Goal: Check status: Check status

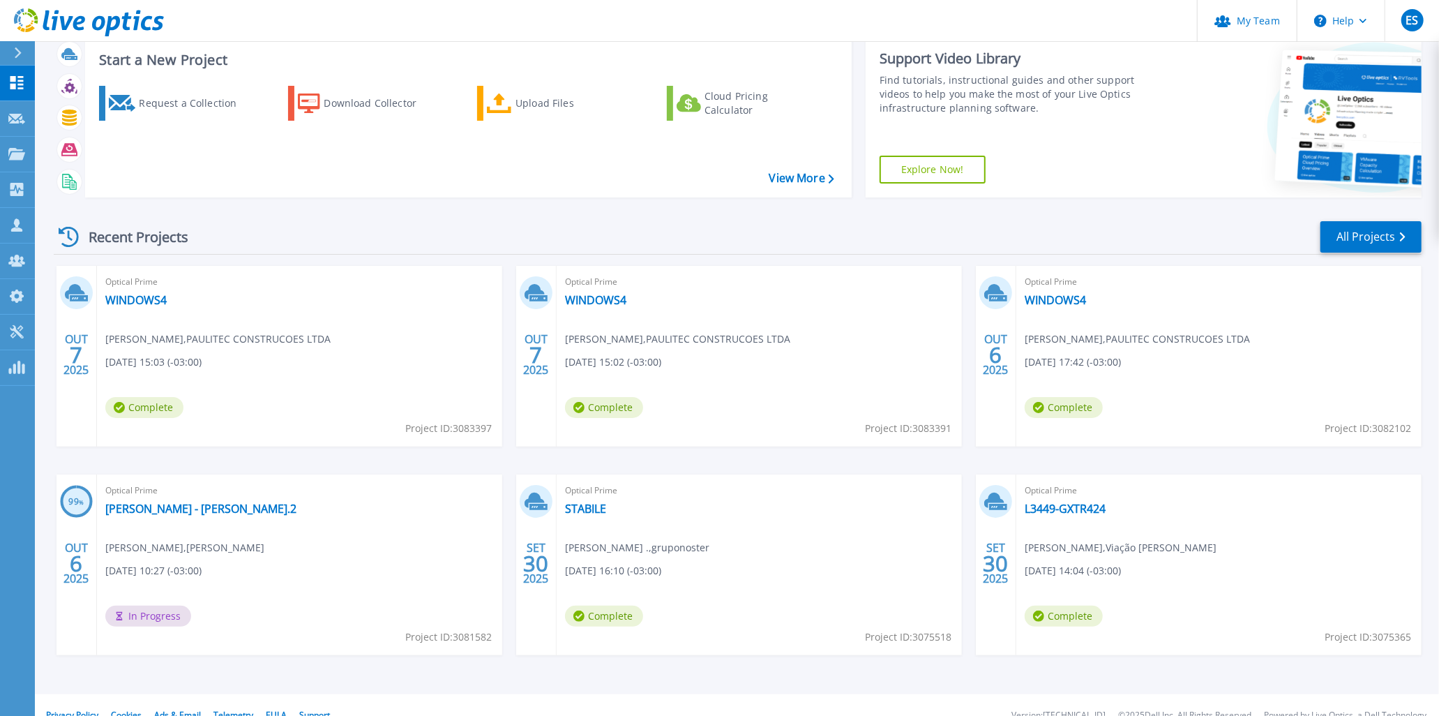
scroll to position [57, 0]
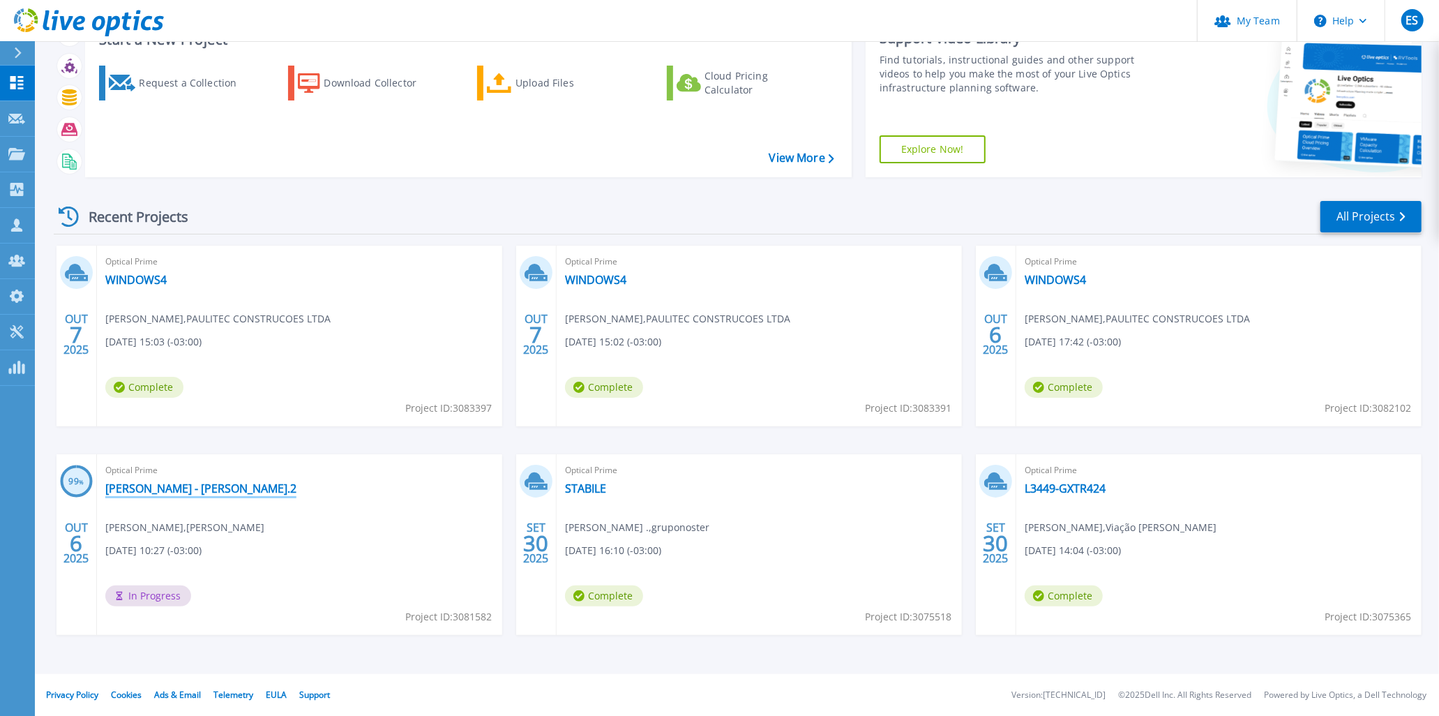
click at [201, 492] on link "[PERSON_NAME] - [PERSON_NAME].2" at bounding box center [200, 488] width 191 height 14
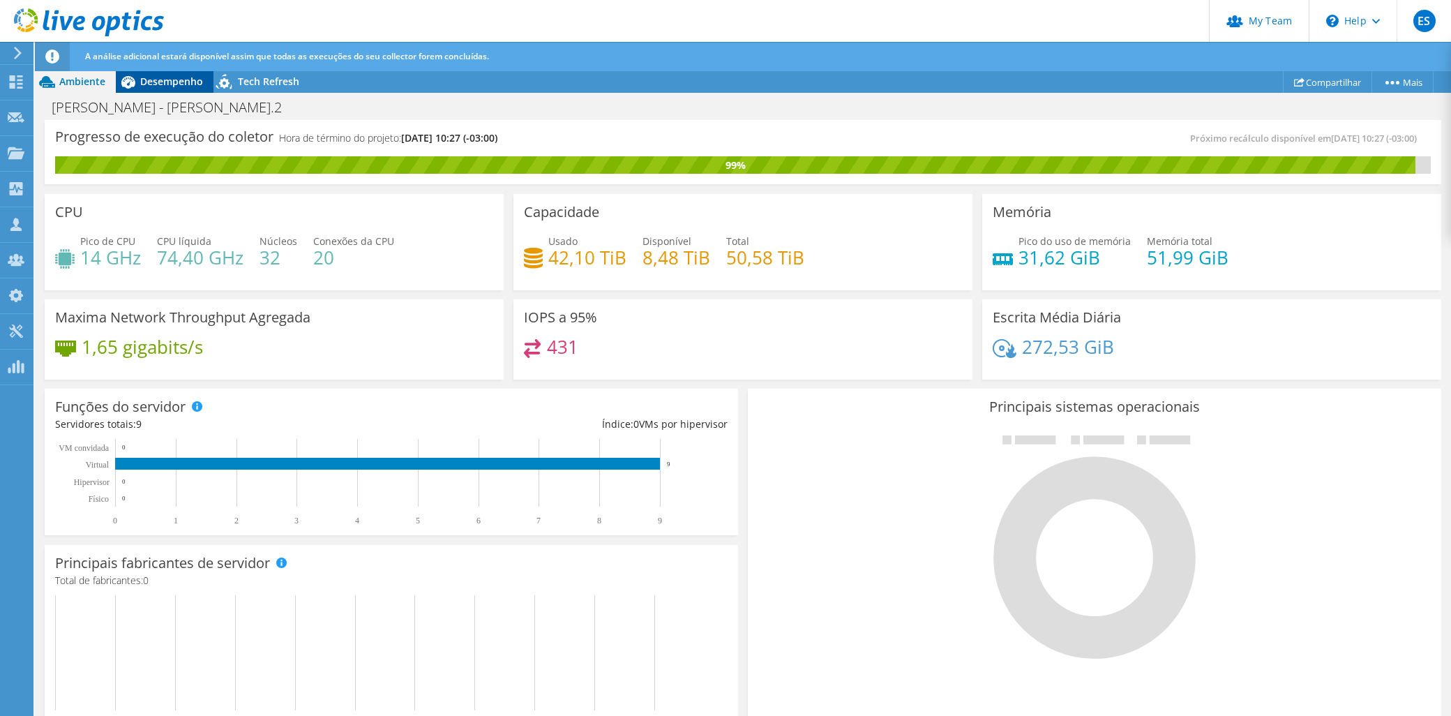
click at [158, 84] on span "Desempenho" at bounding box center [171, 81] width 63 height 13
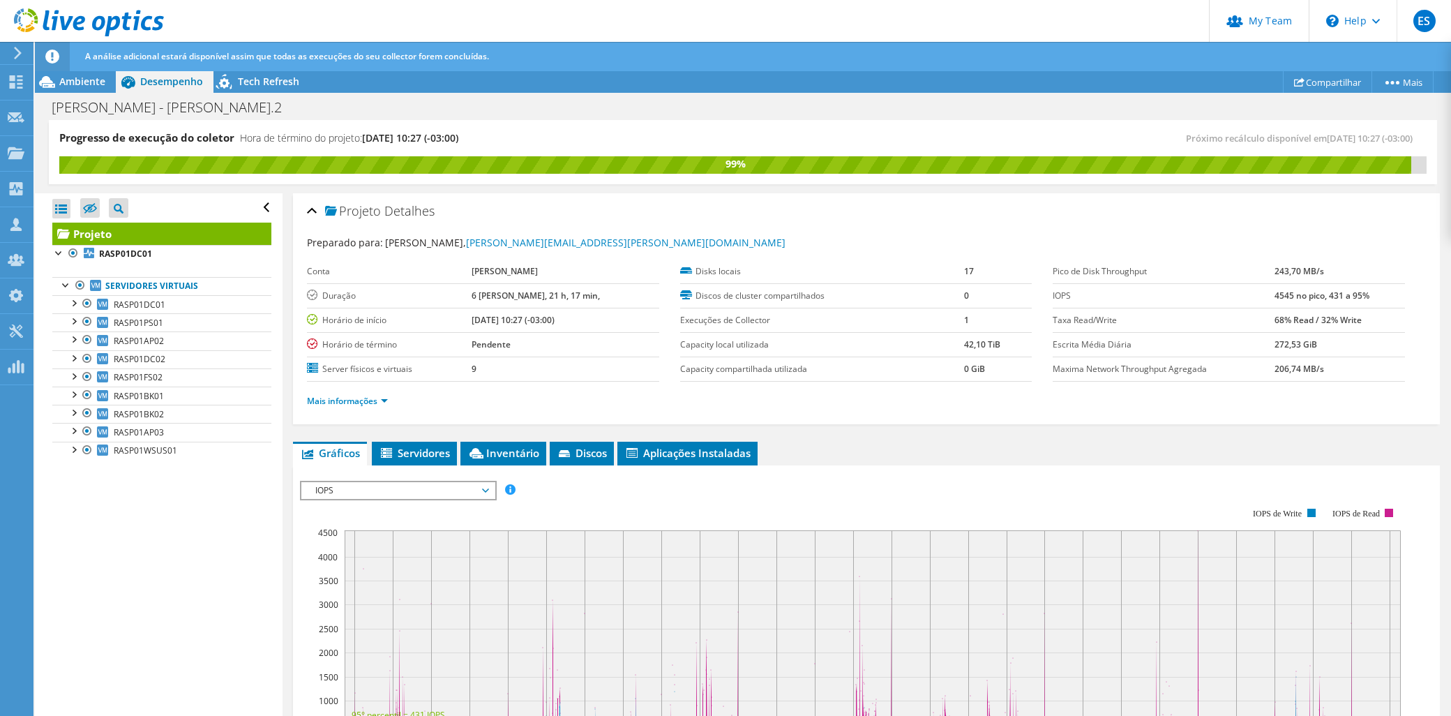
scroll to position [332, 0]
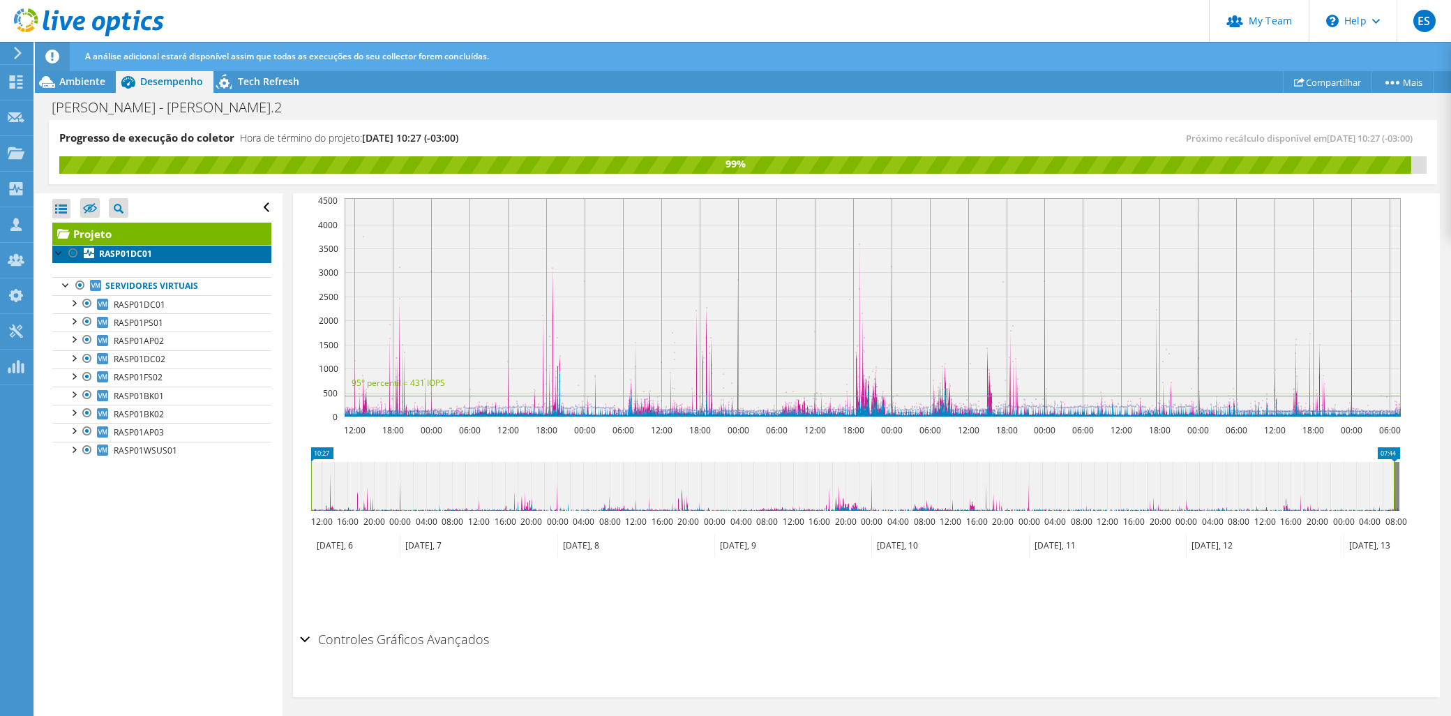
click at [128, 256] on b "RASP01DC01" at bounding box center [125, 254] width 53 height 12
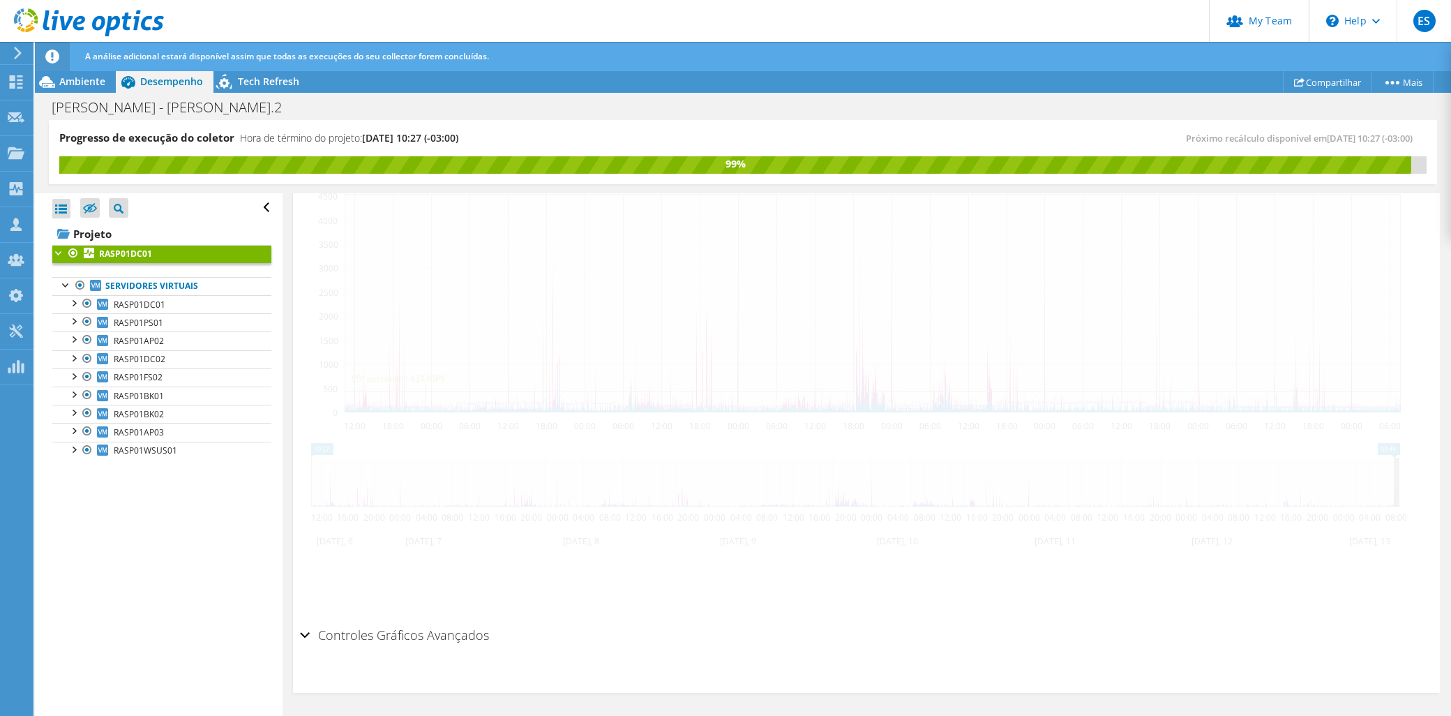
scroll to position [318, 0]
